Goal: Task Accomplishment & Management: Manage account settings

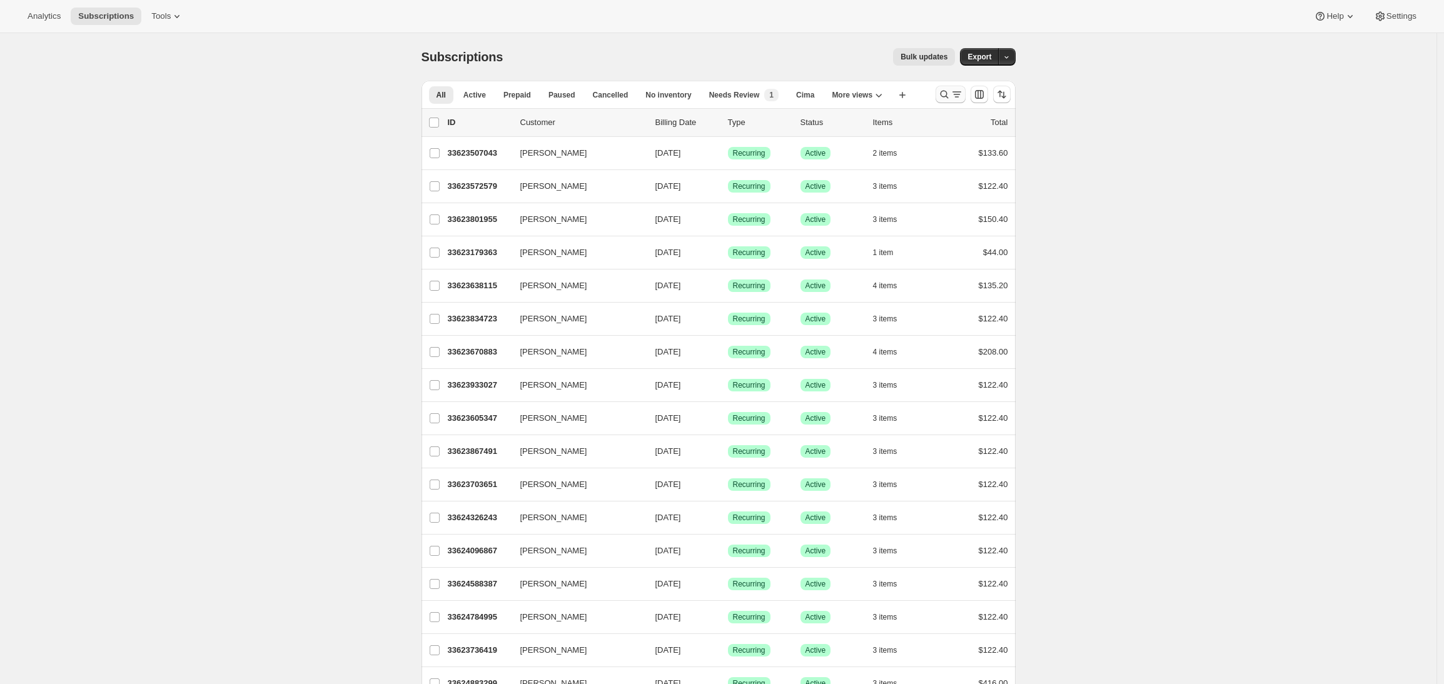
click at [948, 94] on icon "Search and filter results" at bounding box center [944, 94] width 13 height 13
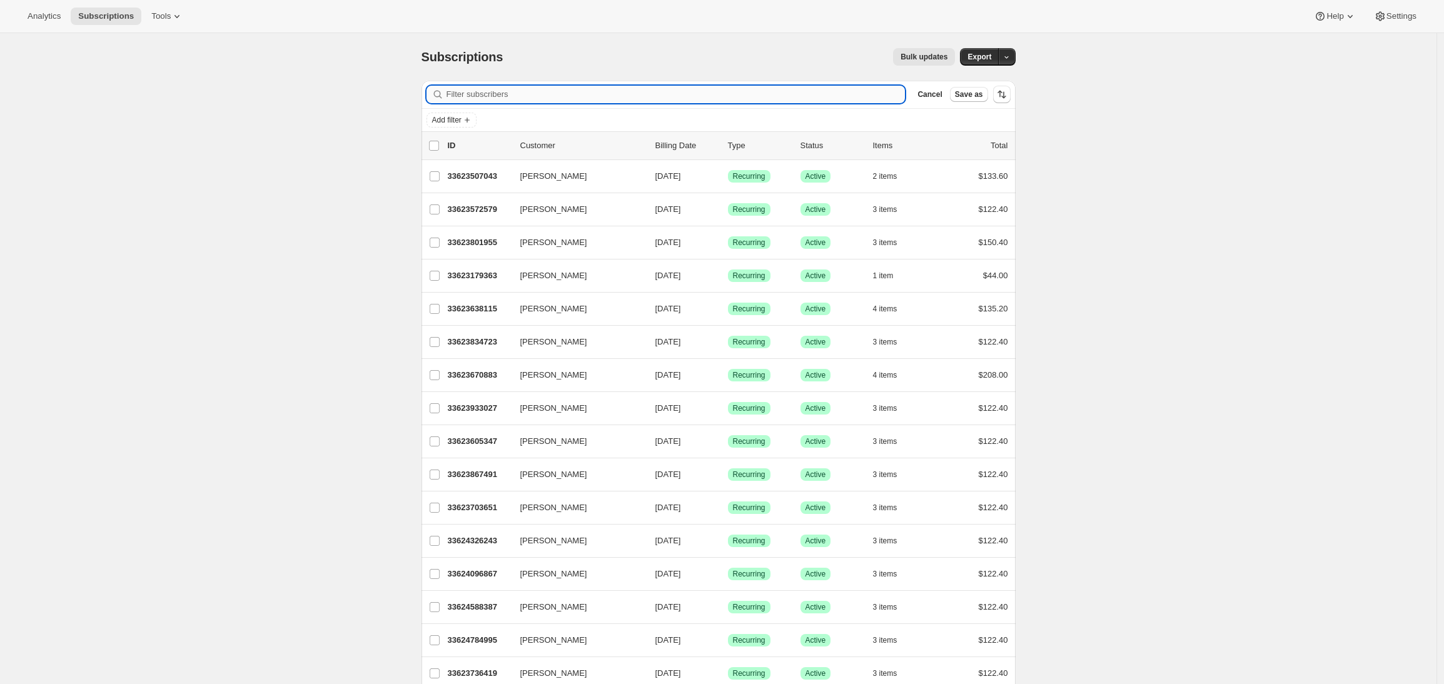
click at [777, 93] on input "Filter subscribers" at bounding box center [676, 95] width 459 height 18
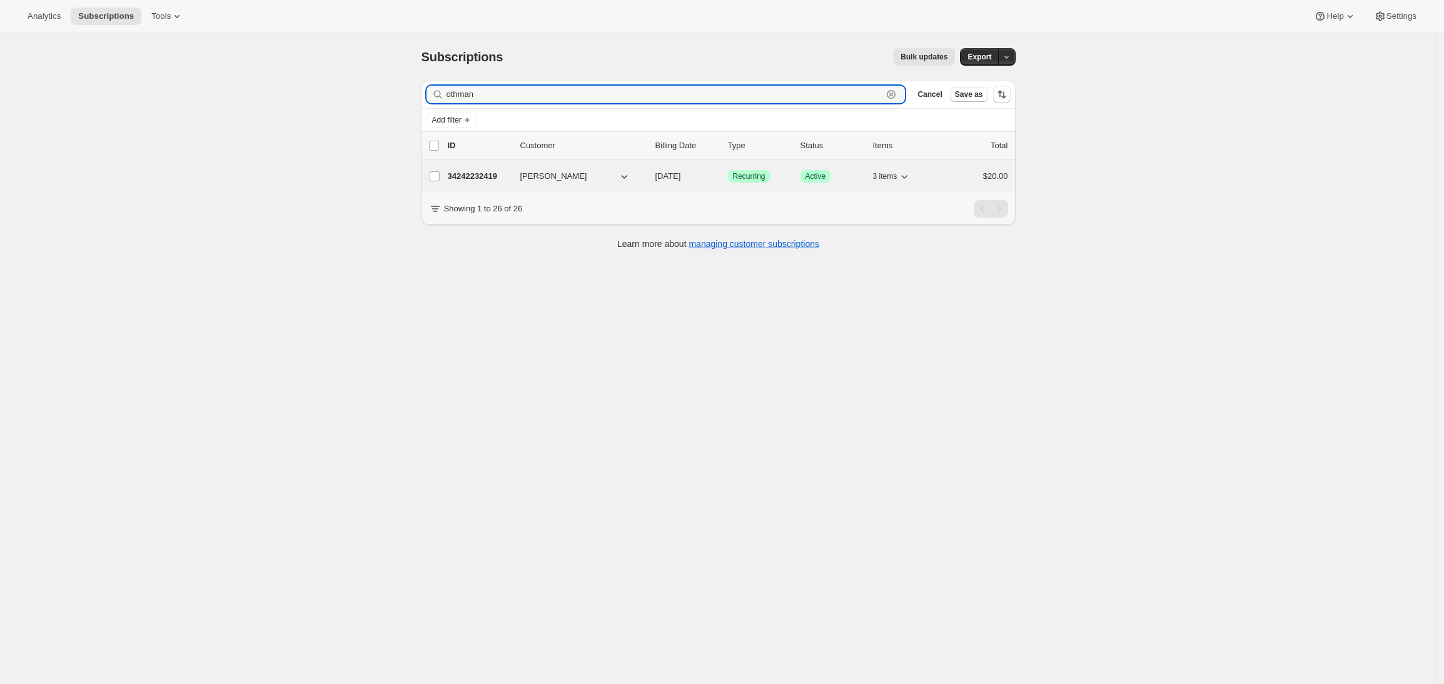
type input "othman"
click at [908, 176] on icon "button" at bounding box center [905, 177] width 6 height 4
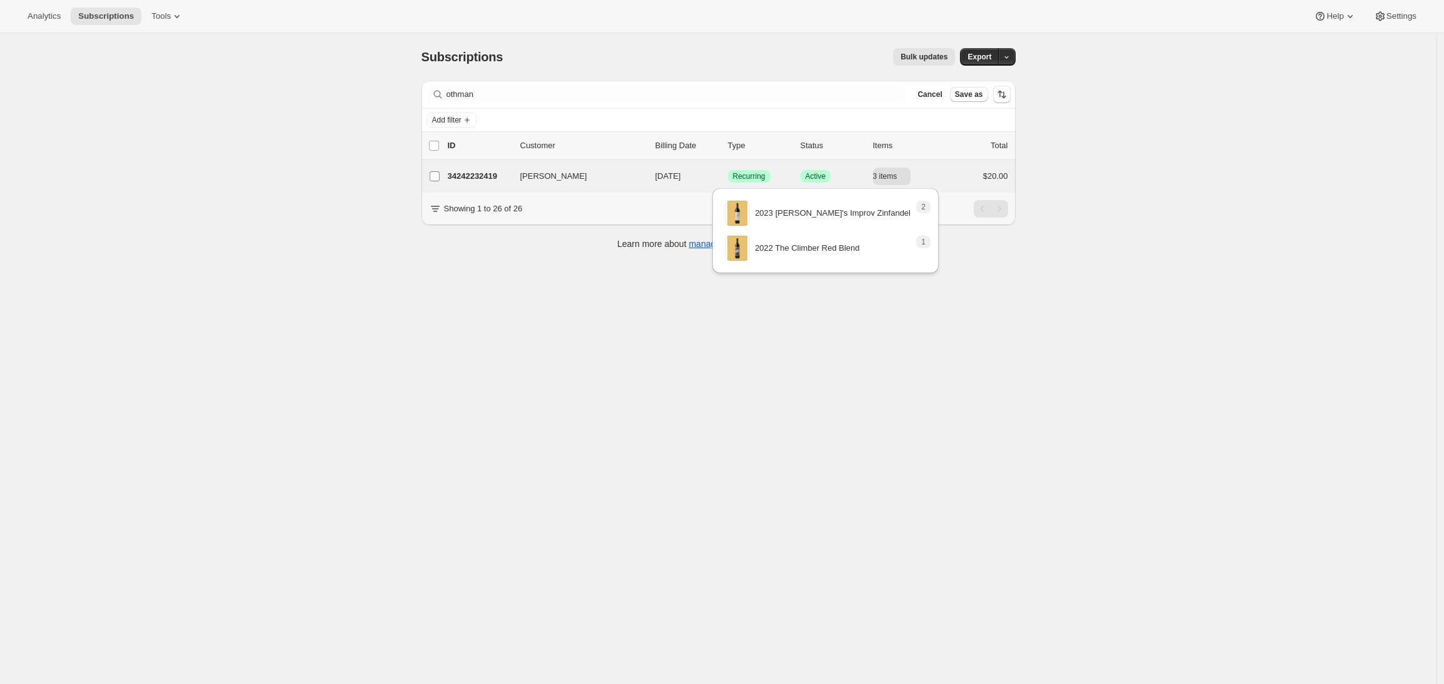
click at [434, 177] on input "[PERSON_NAME]" at bounding box center [435, 176] width 10 height 10
checkbox input "true"
click at [1297, 189] on div "Subscriptions. This page is ready Subscriptions Bulk updates More actions Bulk …" at bounding box center [718, 375] width 1437 height 684
click at [1006, 146] on icon "button" at bounding box center [1005, 146] width 2 height 2
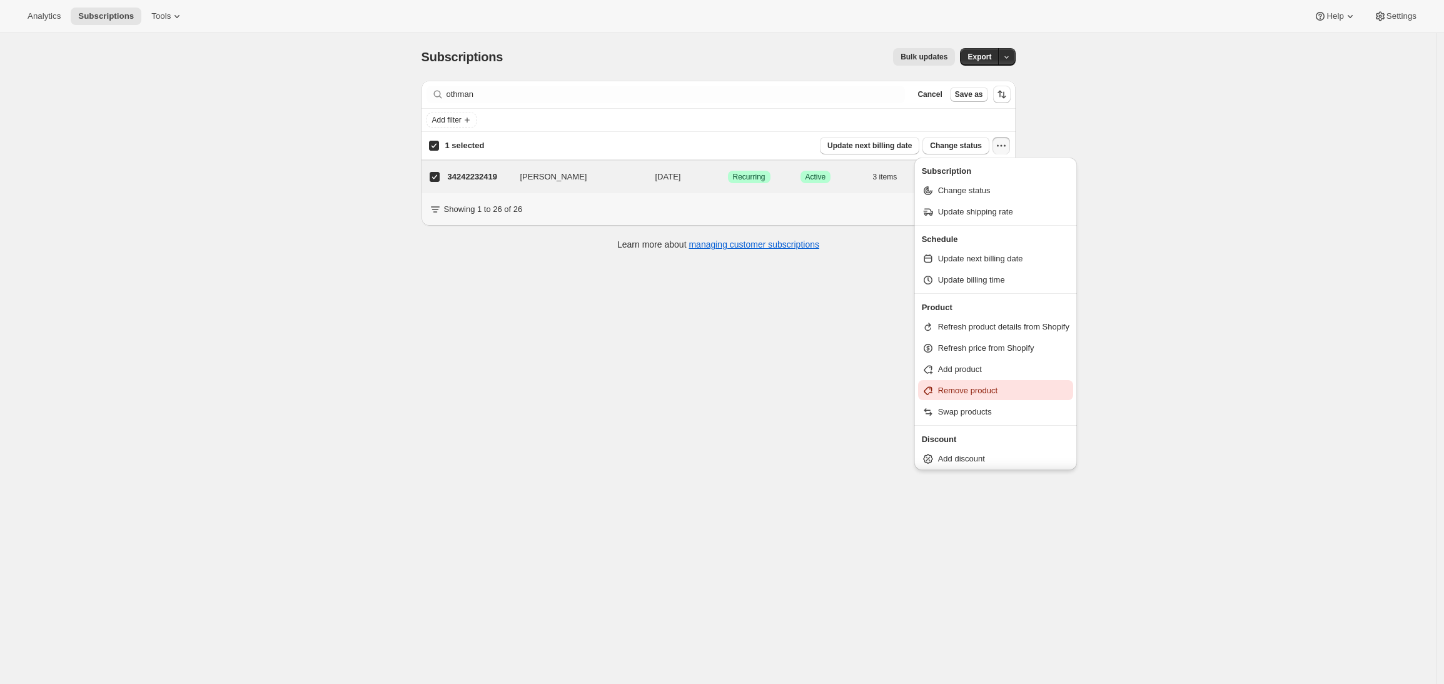
click at [996, 390] on span "Remove product" at bounding box center [967, 390] width 59 height 9
select select "06"
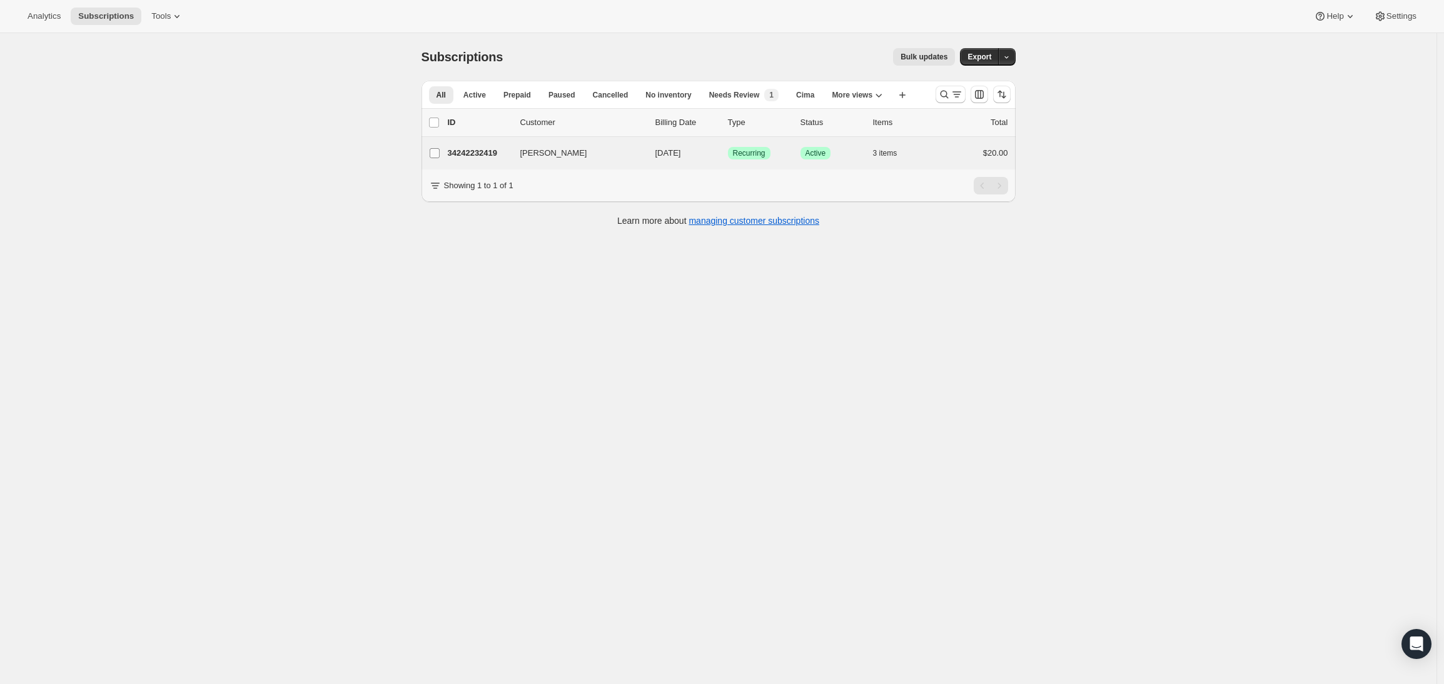
click at [437, 155] on input "[PERSON_NAME]" at bounding box center [435, 153] width 10 height 10
checkbox input "true"
click at [1007, 119] on icon "button" at bounding box center [1001, 122] width 13 height 13
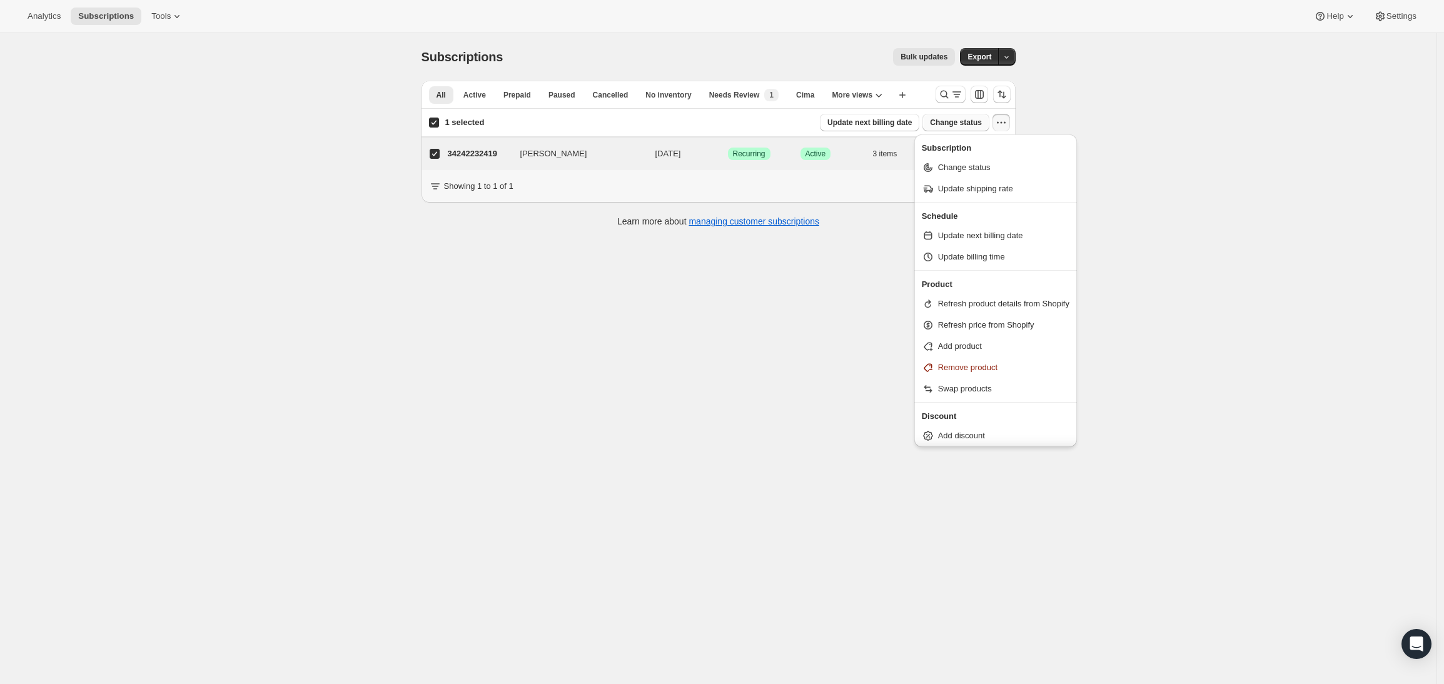
click at [965, 122] on span "Change status" at bounding box center [956, 123] width 52 height 10
select select "06"
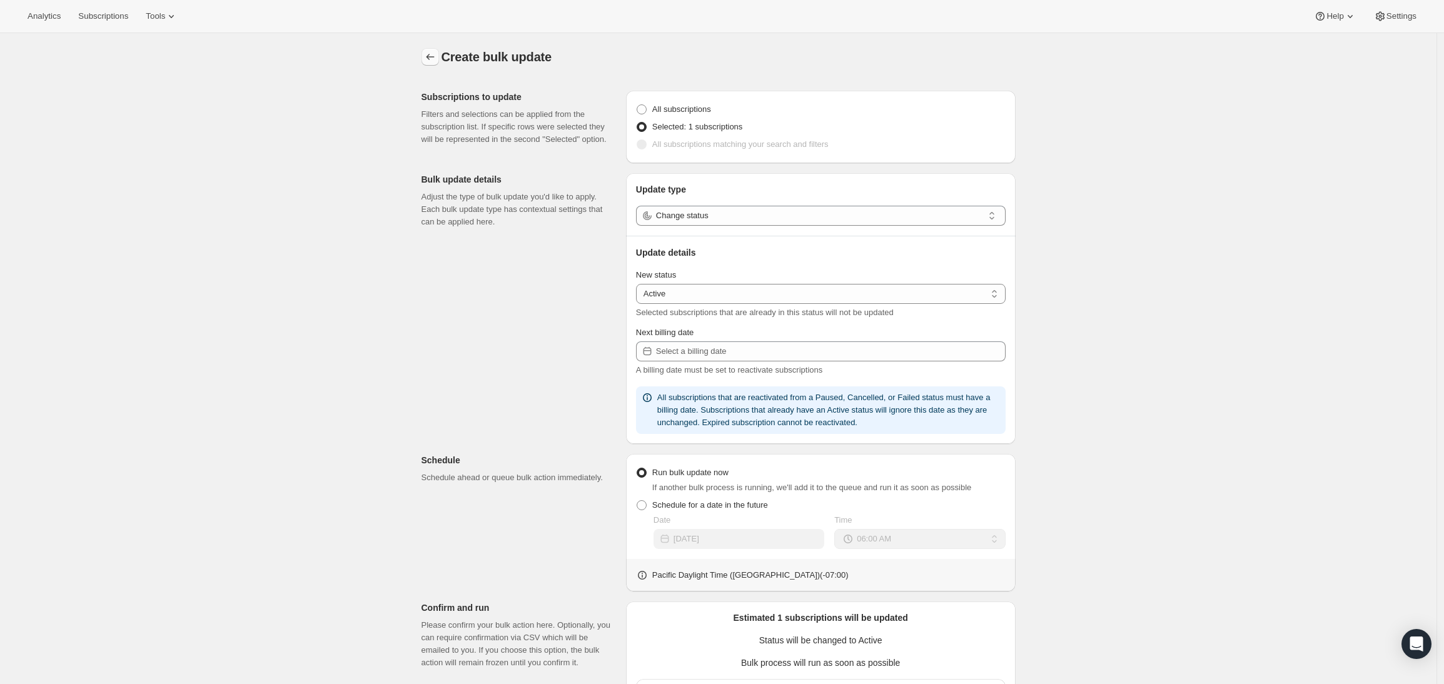
click at [429, 51] on icon "button" at bounding box center [430, 57] width 13 height 13
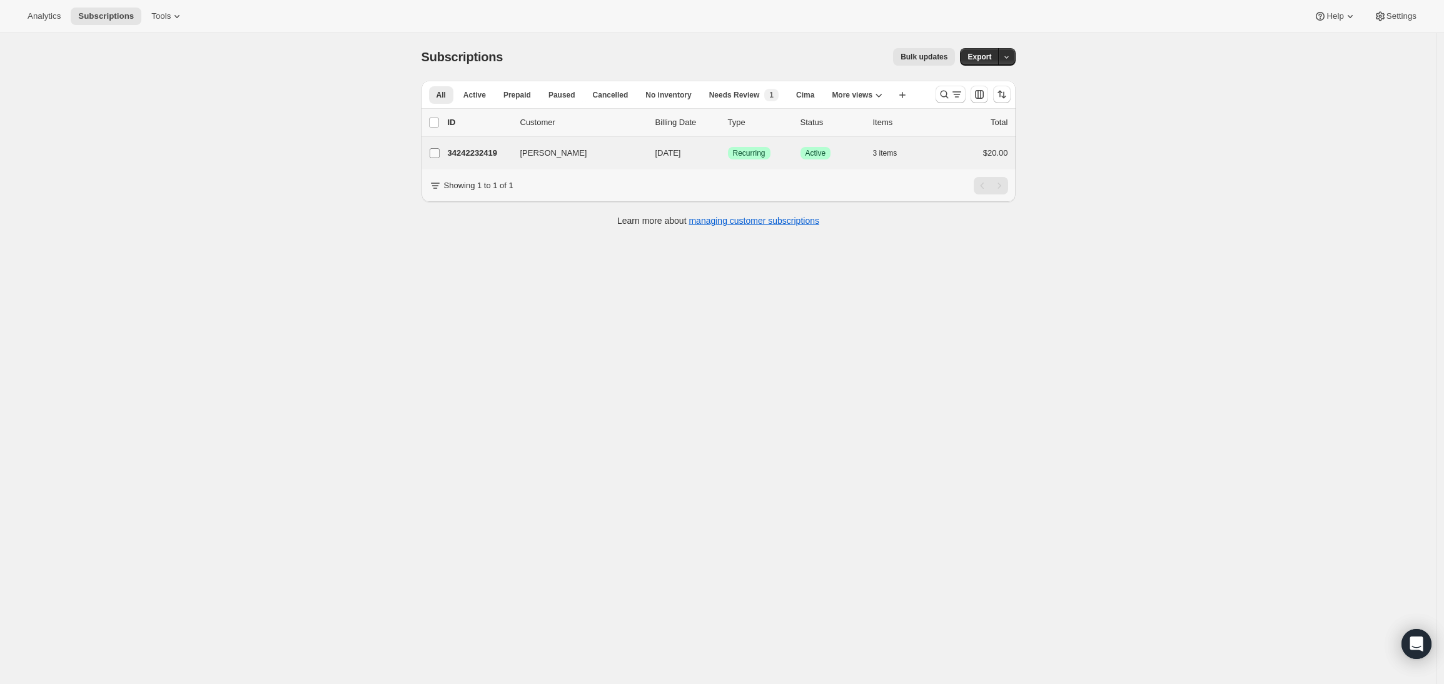
click at [437, 154] on input "[PERSON_NAME]" at bounding box center [435, 153] width 10 height 10
checkbox input "true"
click at [1001, 126] on icon "button" at bounding box center [1001, 122] width 13 height 13
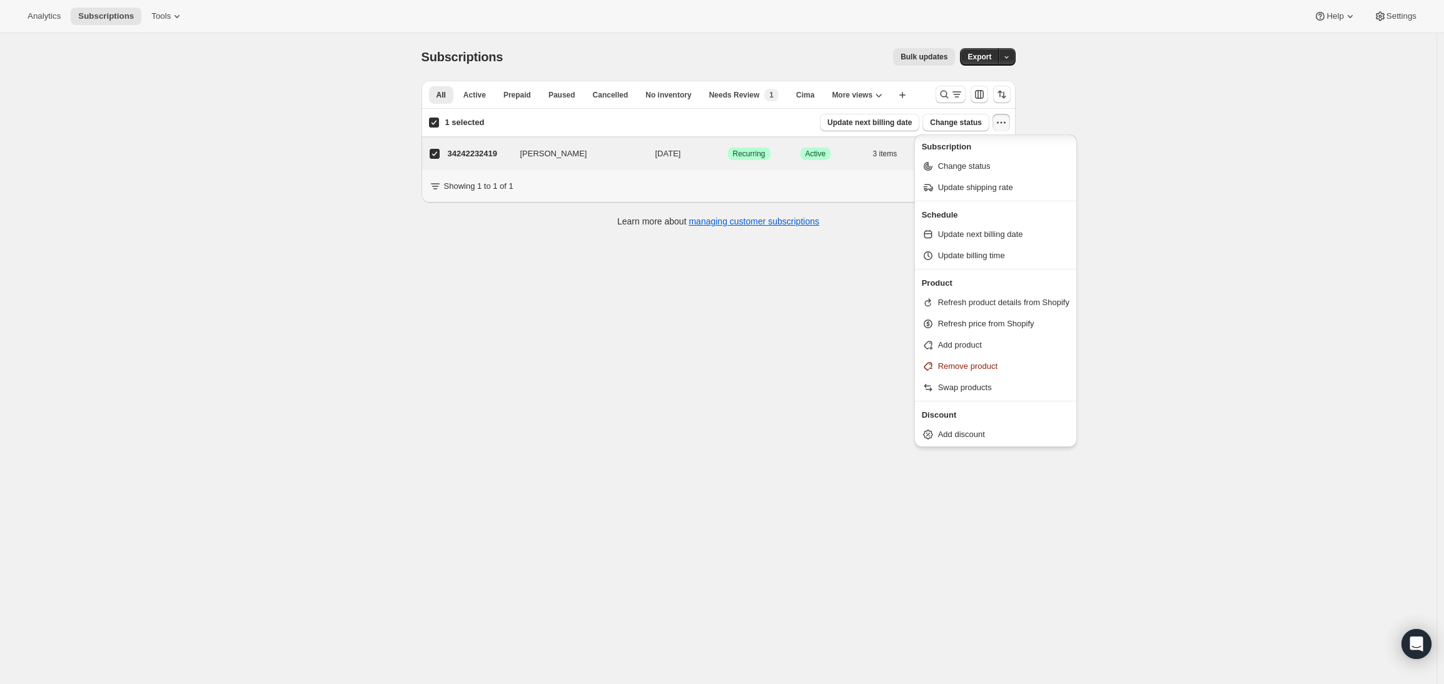
scroll to position [2, 0]
click at [990, 363] on span "Remove product" at bounding box center [967, 365] width 59 height 9
select select "06"
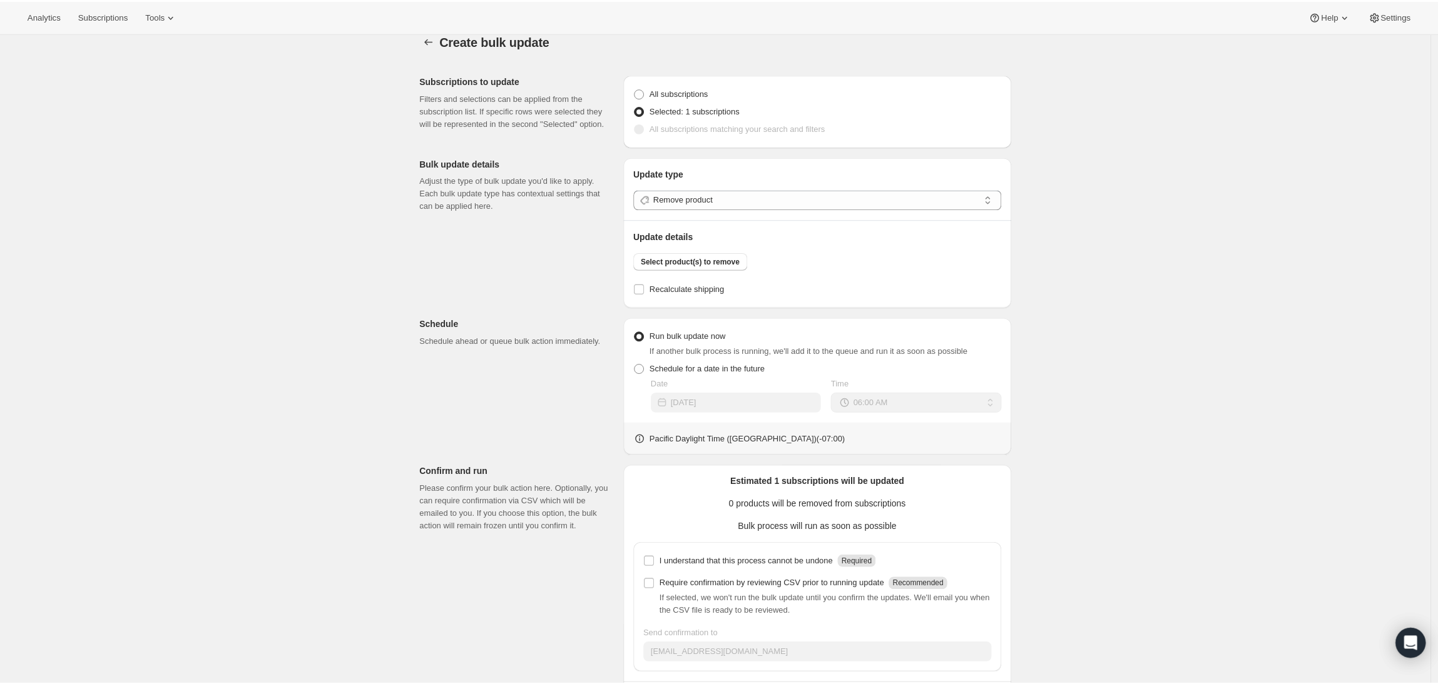
scroll to position [19, 0]
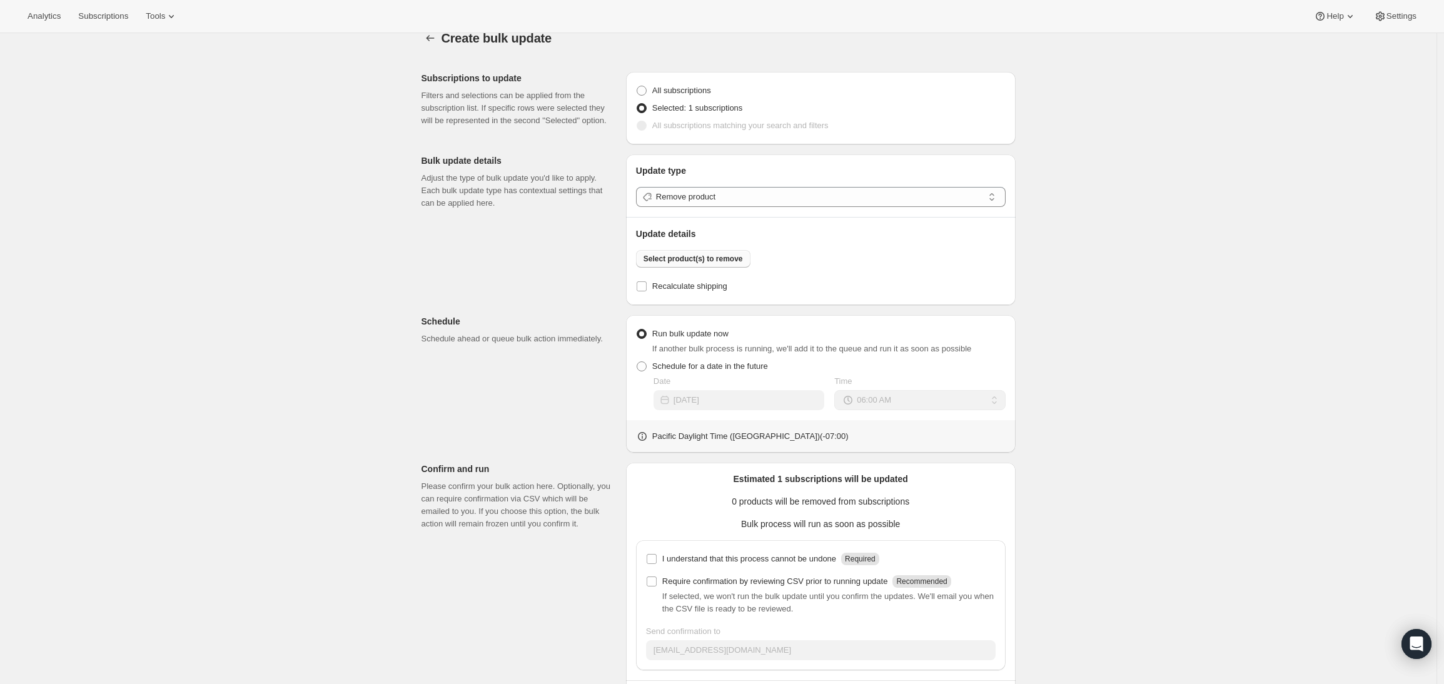
click at [689, 261] on span "Select product(s) to remove" at bounding box center [693, 259] width 99 height 10
click at [430, 38] on icon "button" at bounding box center [430, 38] width 8 height 6
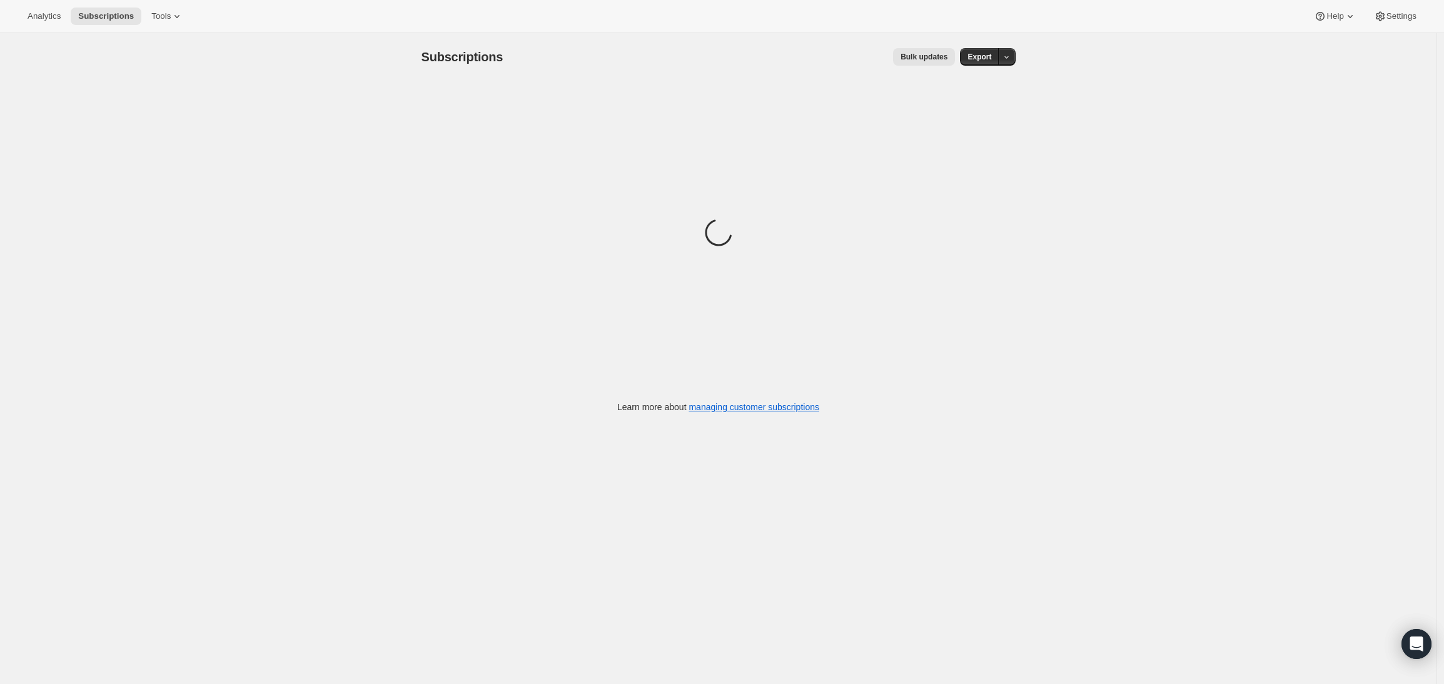
drag, startPoint x: 178, startPoint y: 121, endPoint x: 206, endPoint y: 87, distance: 44.1
click at [178, 121] on div "Subscriptions. This page is ready Subscriptions Bulk updates More actions Bulk …" at bounding box center [718, 375] width 1437 height 684
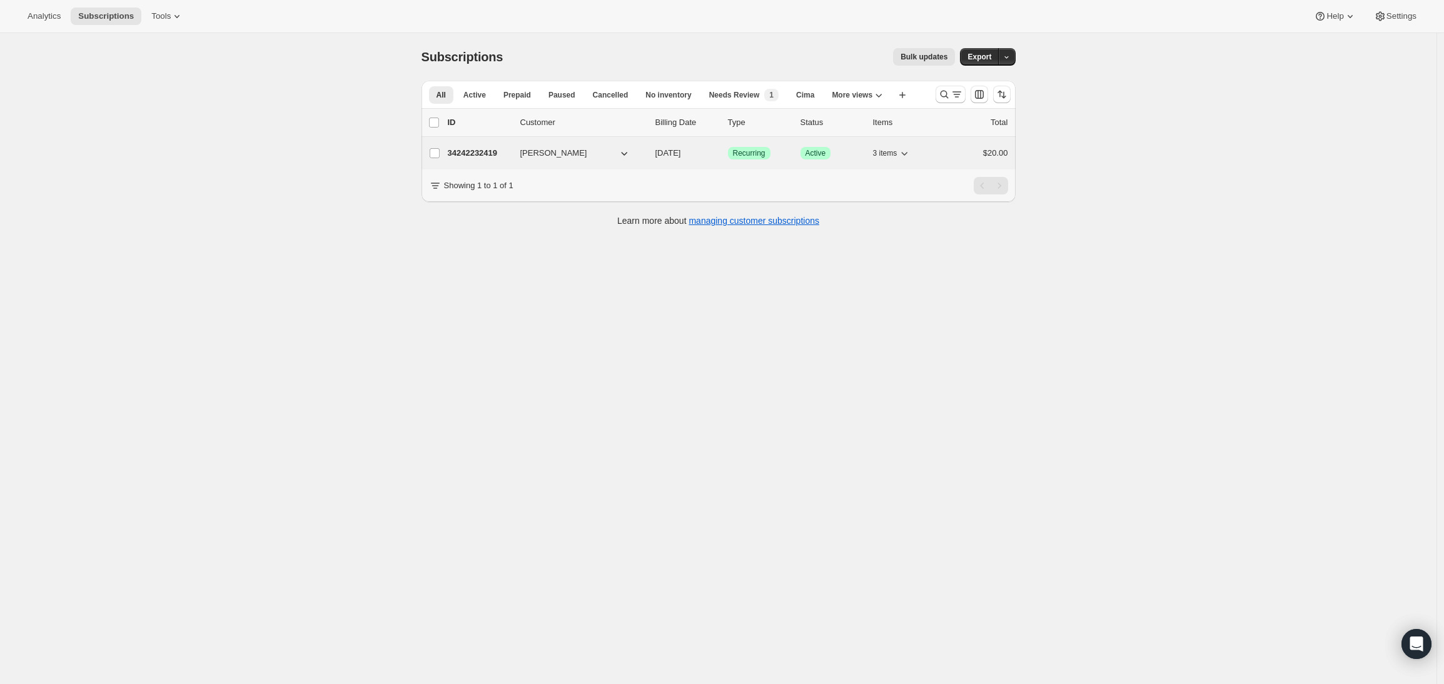
click at [539, 153] on span "[PERSON_NAME]" at bounding box center [553, 153] width 67 height 13
click at [464, 150] on p "34242232419" at bounding box center [479, 153] width 63 height 13
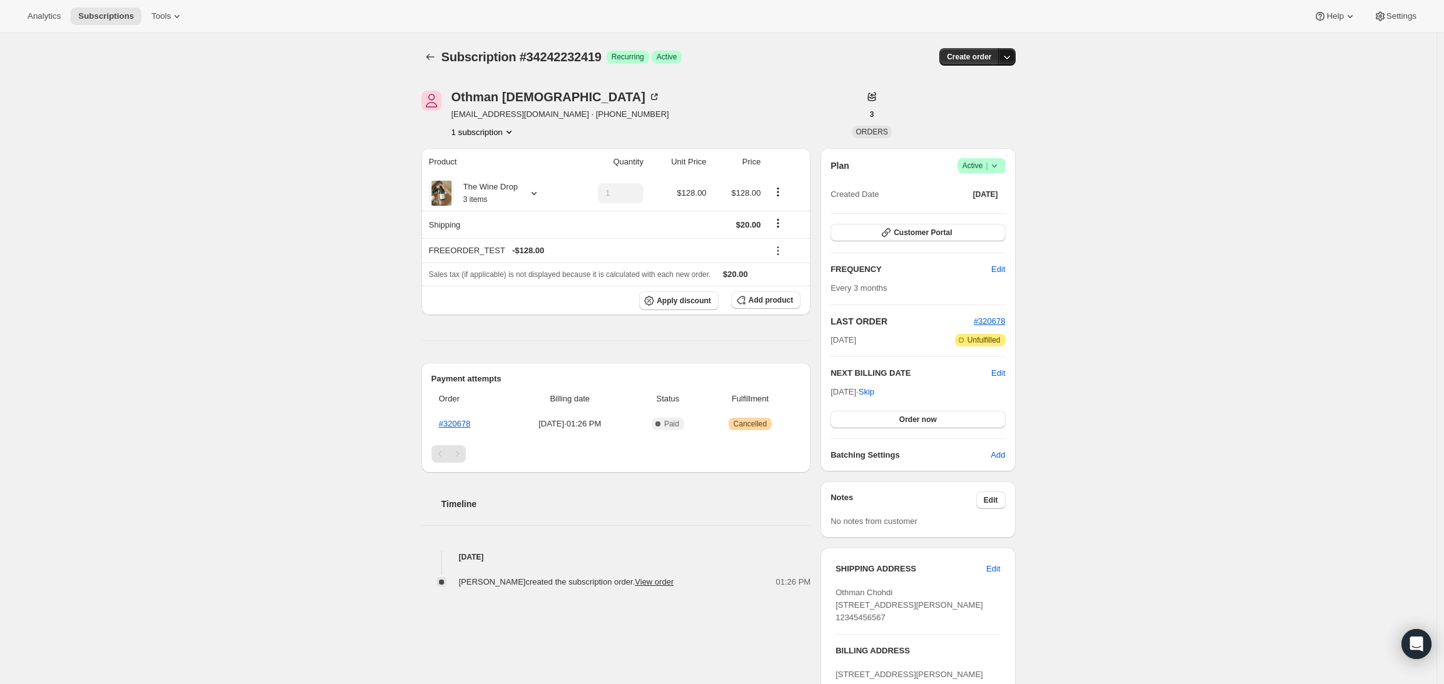
click at [1014, 64] on button "button" at bounding box center [1007, 57] width 18 height 18
click at [1004, 161] on span "Success Active |" at bounding box center [982, 165] width 48 height 15
click at [988, 211] on span "Cancel subscription" at bounding box center [980, 211] width 71 height 9
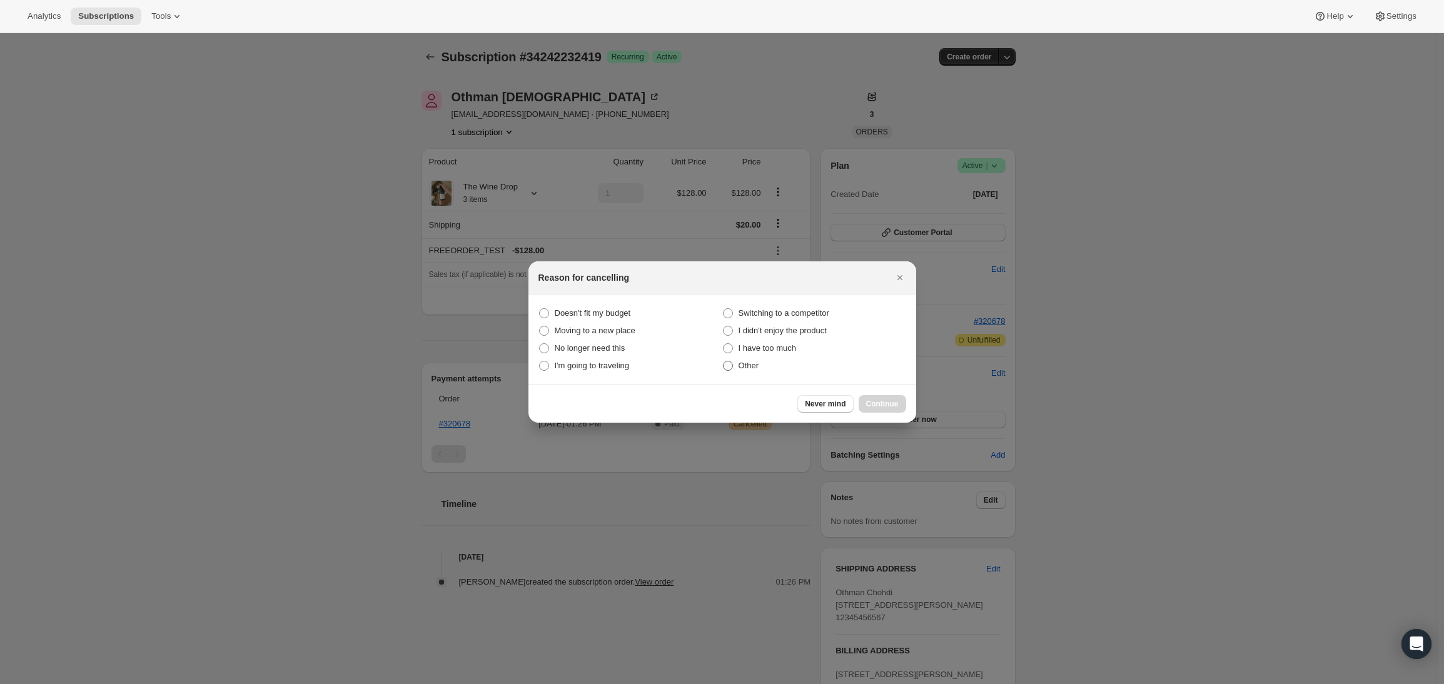
click at [754, 365] on span "Other" at bounding box center [749, 365] width 21 height 9
click at [724, 362] on input "Other" at bounding box center [723, 361] width 1 height 1
radio input "true"
click at [876, 401] on span "Continue" at bounding box center [882, 404] width 33 height 10
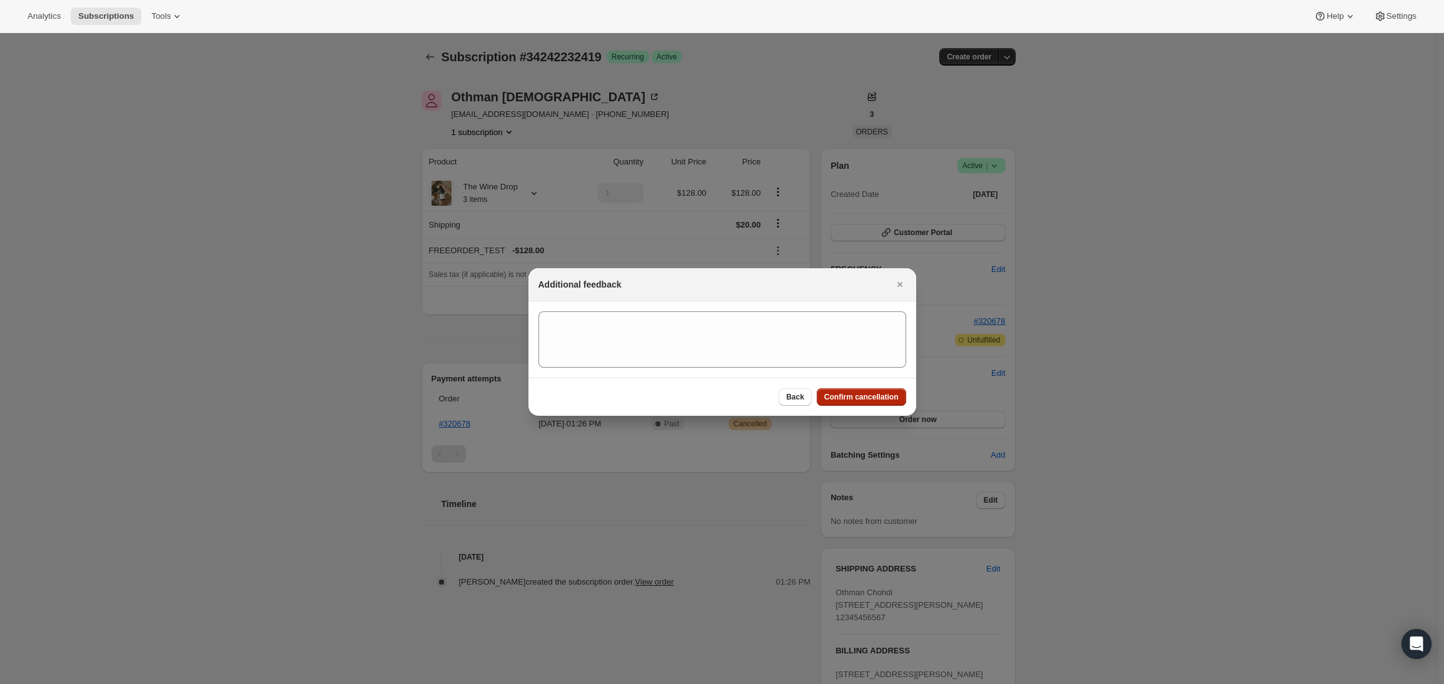
click at [850, 397] on span "Confirm cancellation" at bounding box center [861, 397] width 74 height 10
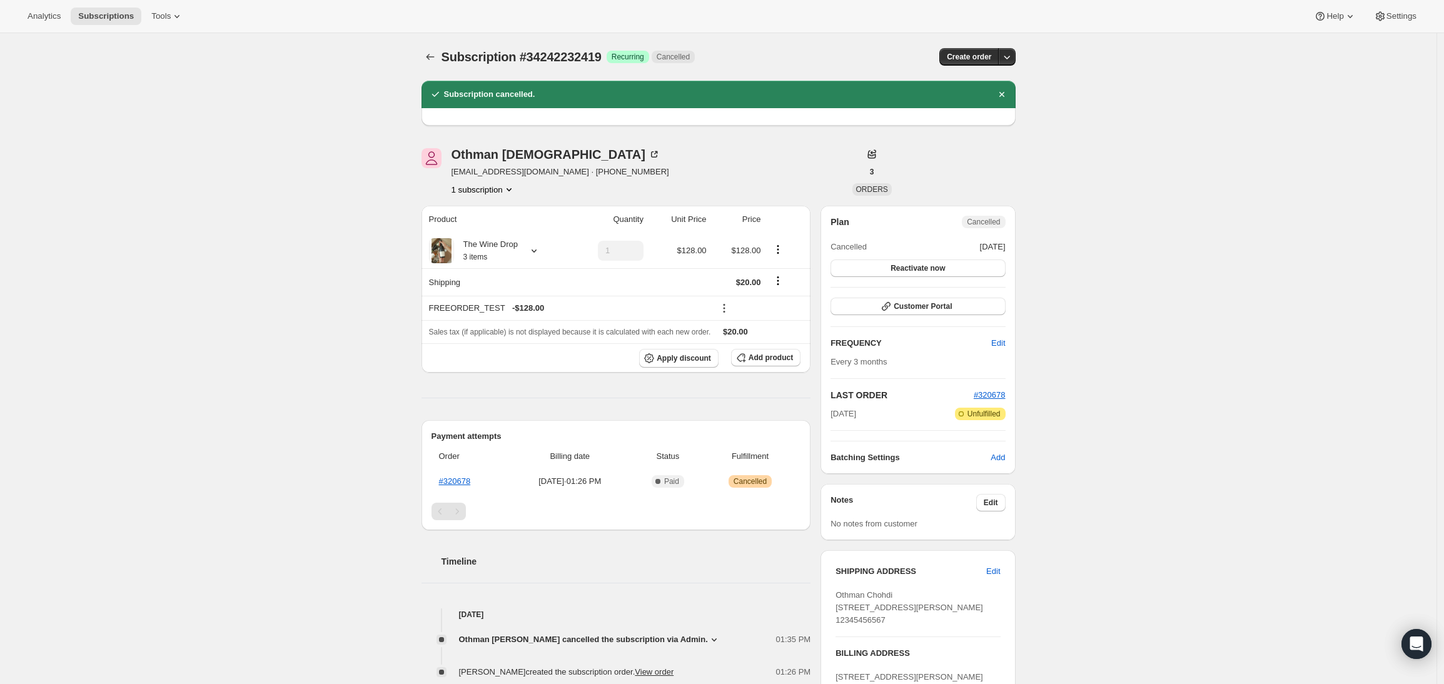
click at [218, 271] on div "Subscription #34242232419. This page is ready Subscription #34242232419 Success…" at bounding box center [718, 513] width 1437 height 960
click at [1195, 246] on div "Subscription #34242232419. This page is ready Subscription #34242232419 Success…" at bounding box center [718, 513] width 1437 height 960
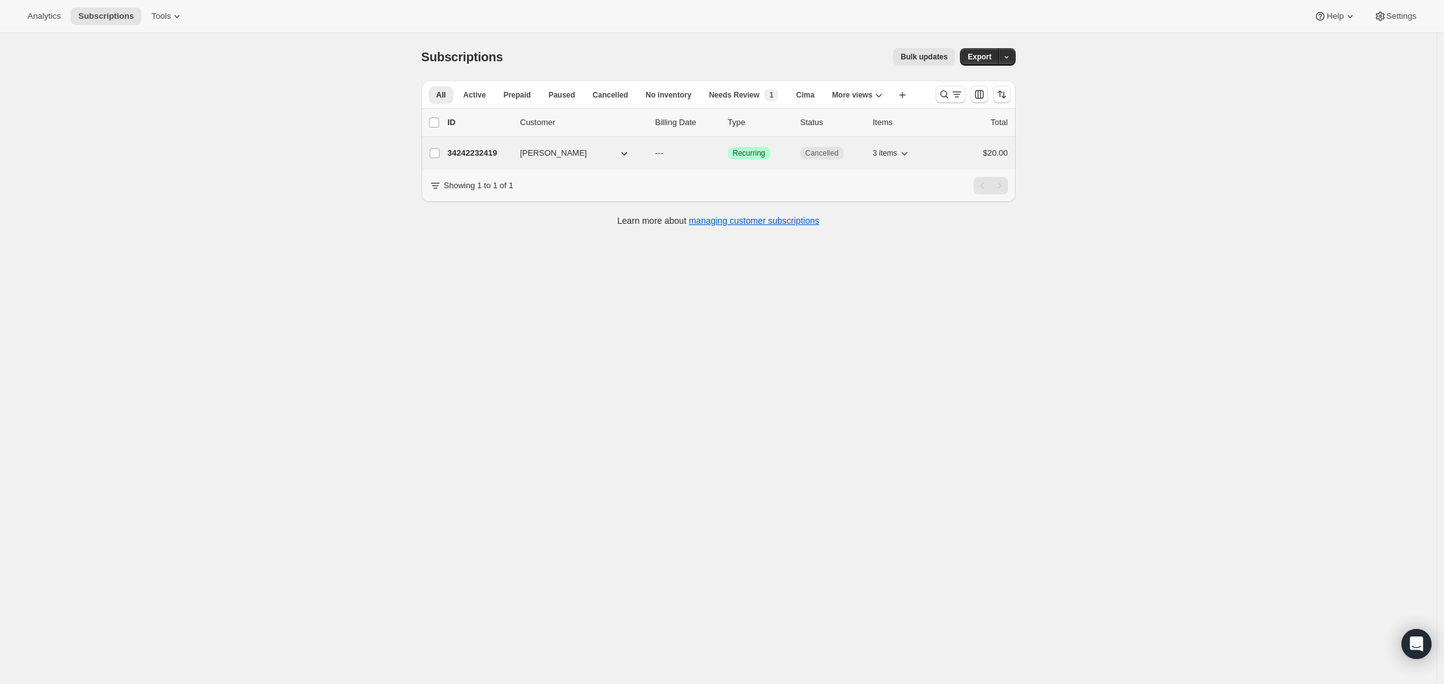
click at [495, 153] on p "34242232419" at bounding box center [479, 153] width 63 height 13
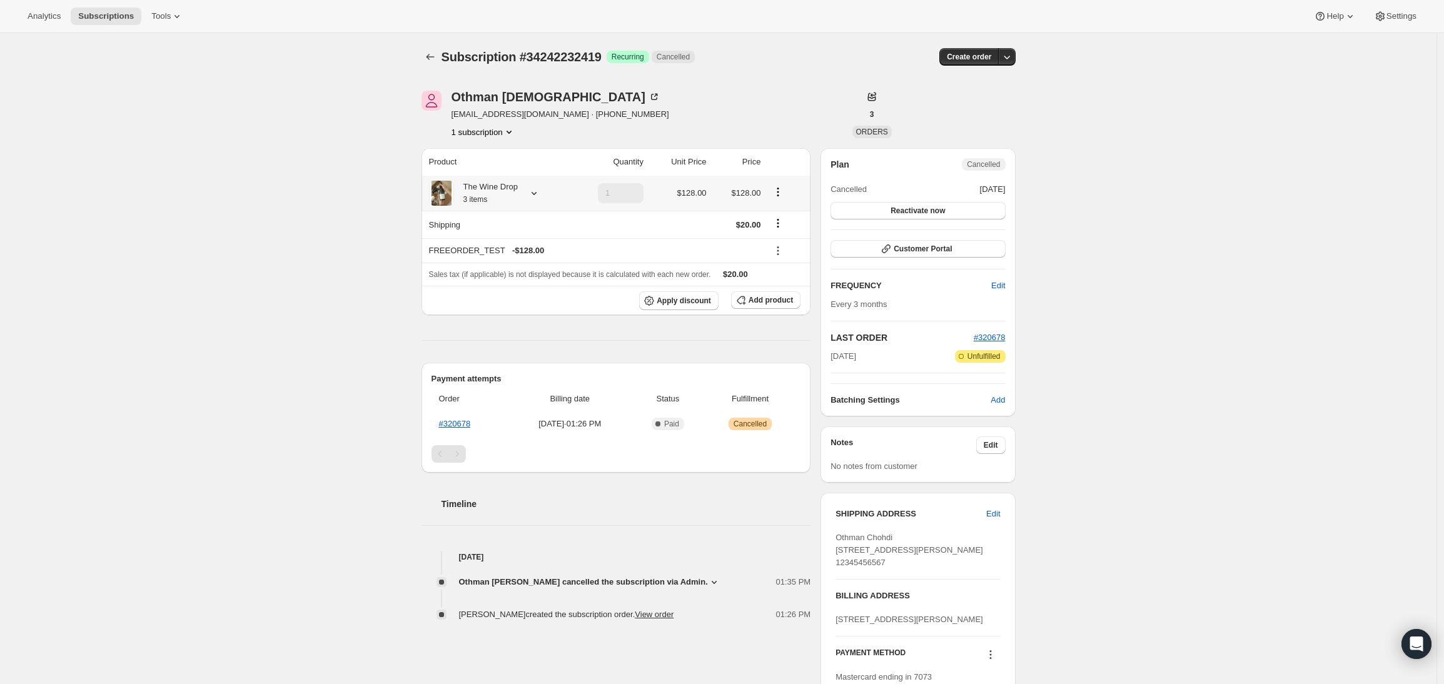
click at [538, 191] on icon at bounding box center [534, 193] width 13 height 13
click at [224, 238] on div "Subscription #34242232419. This page is ready Subscription #34242232419 Success…" at bounding box center [718, 484] width 1437 height 902
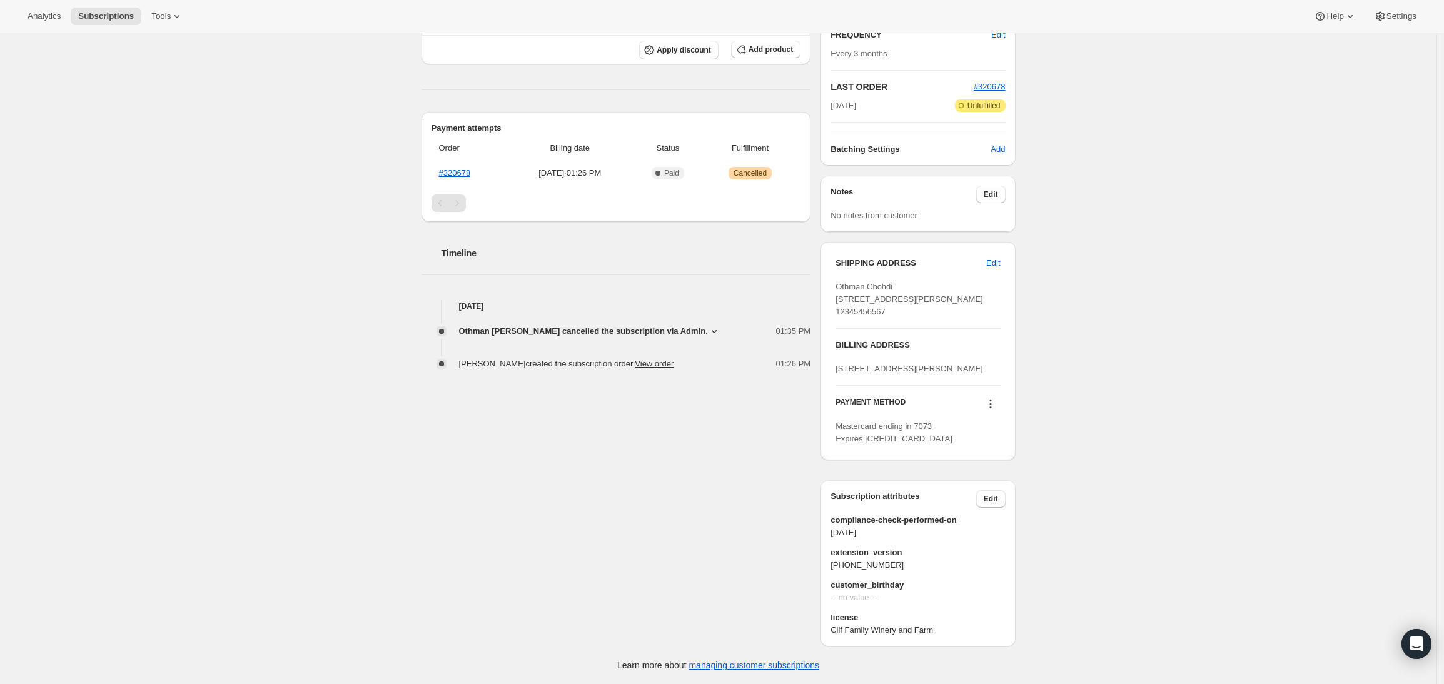
scroll to position [300, 0]
